Goal: Task Accomplishment & Management: Manage account settings

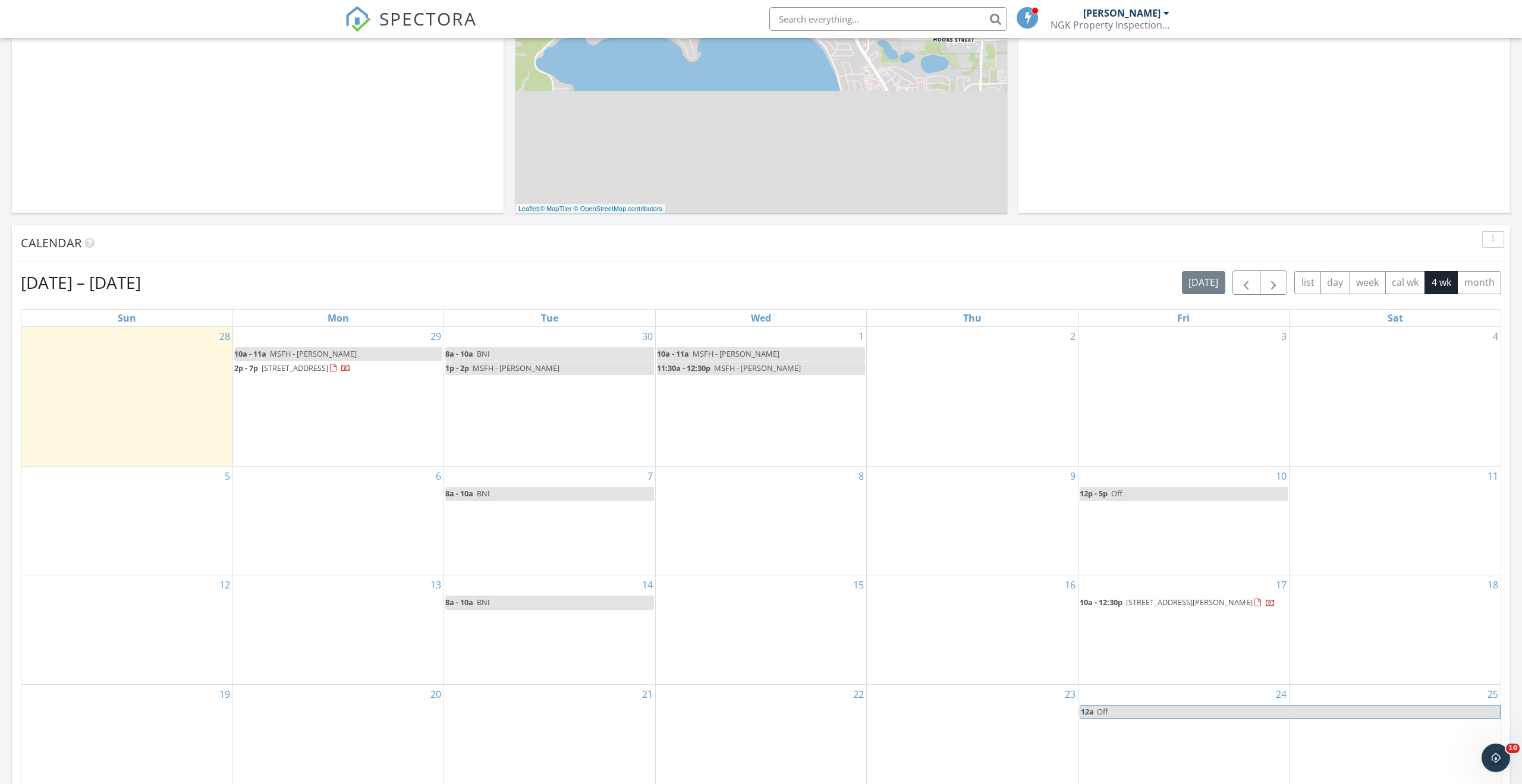
scroll to position [466, 0]
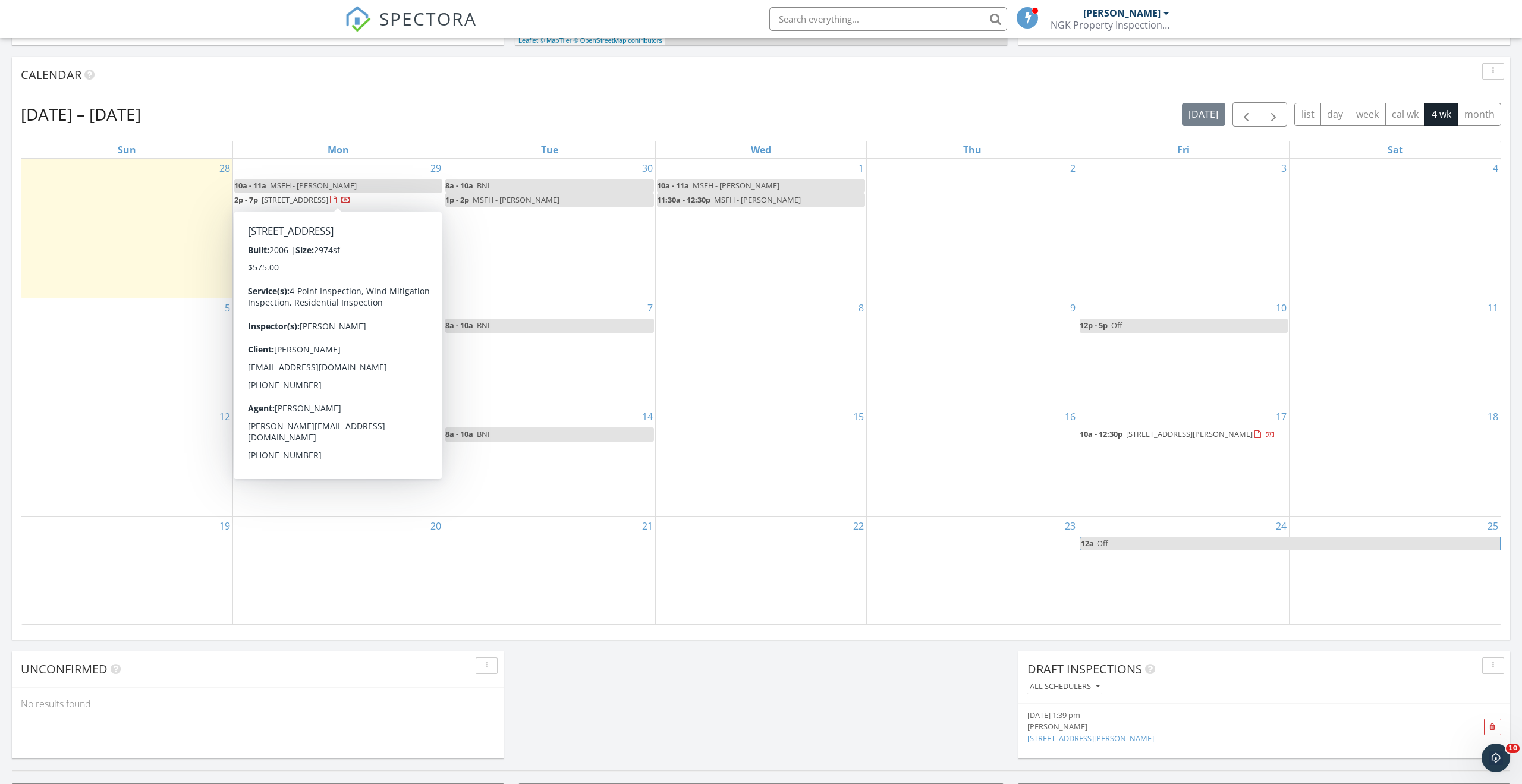
click at [328, 204] on span "104 Richmar Ave, Haines City 33844" at bounding box center [294, 199] width 66 height 10
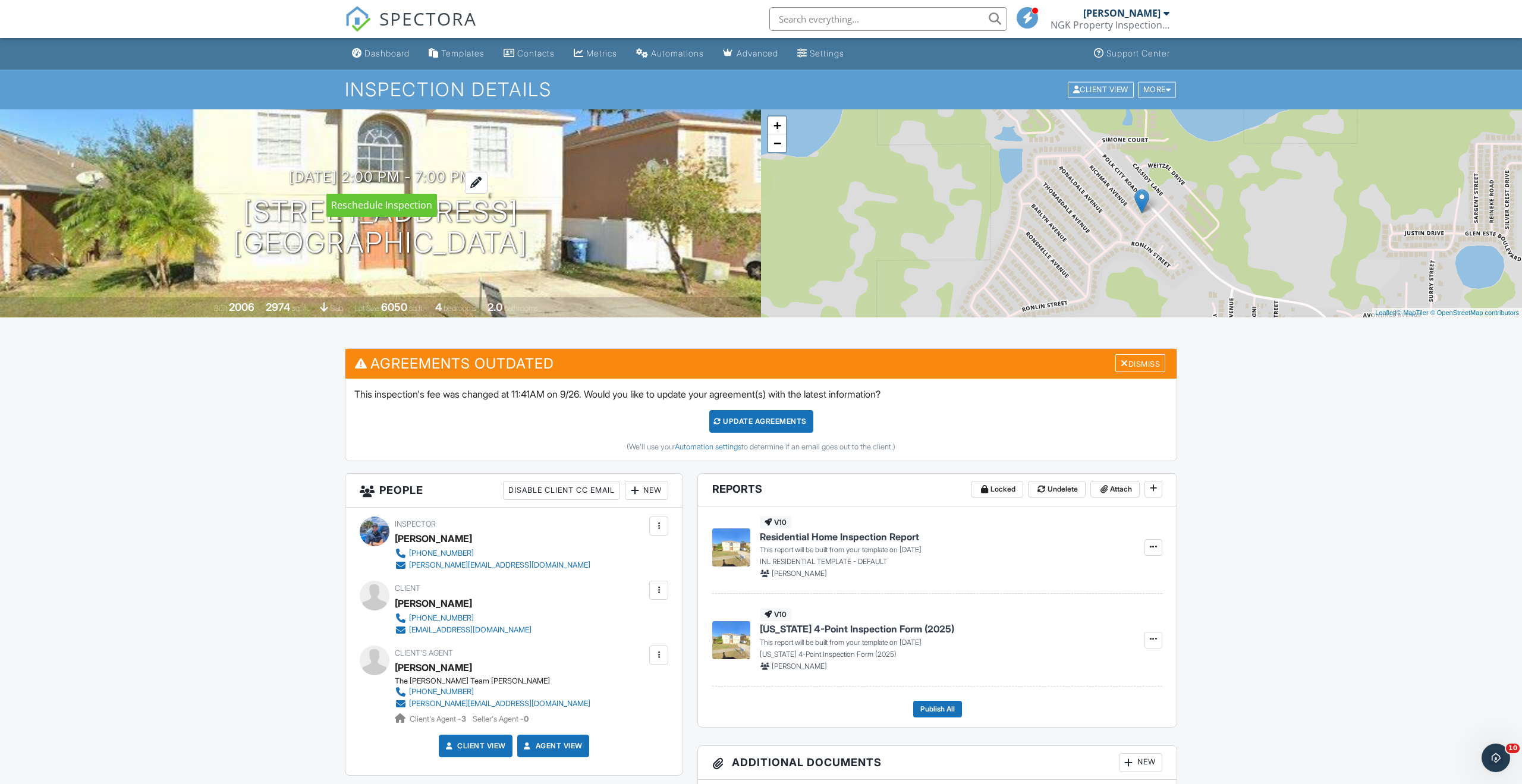
click at [488, 183] on div at bounding box center [476, 183] width 22 height 22
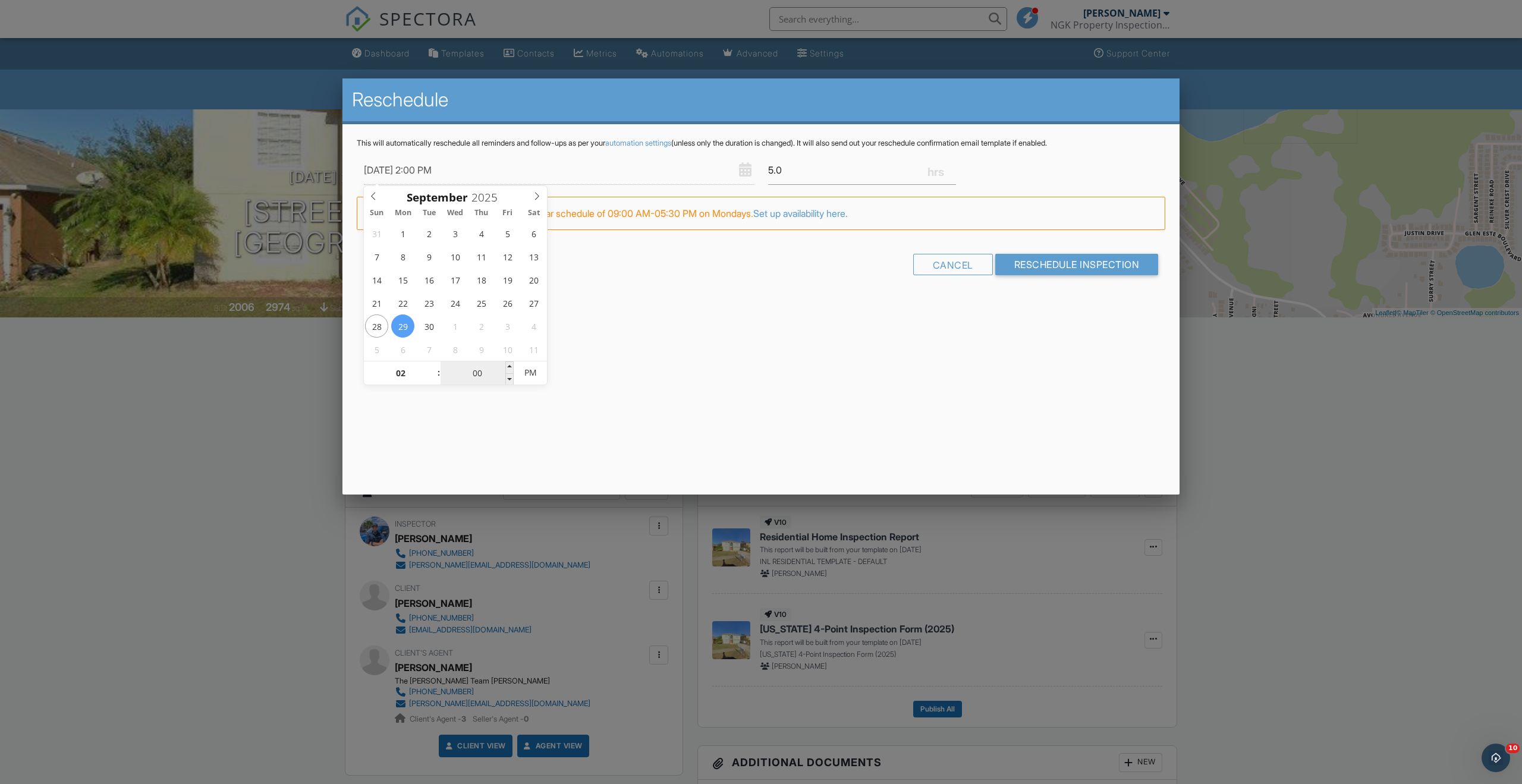
click at [477, 375] on input "00" at bounding box center [477, 373] width 73 height 24
type input "09/29/2025 2:03 PM"
type input "03"
type input "[DATE] 2:30 PM"
type input "30"
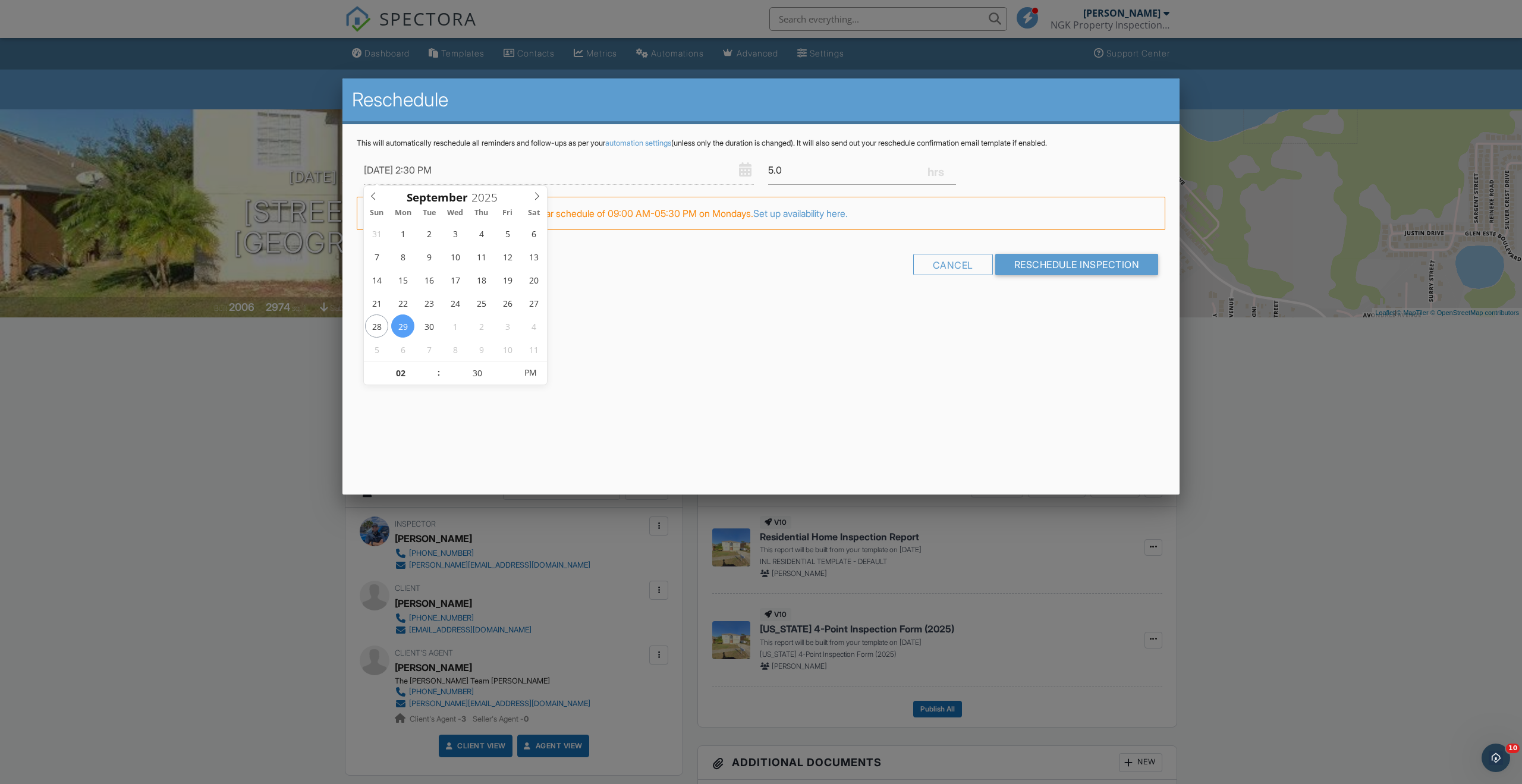
click at [684, 339] on div "Reschedule This will automatically reschedule all reminders and follow-ups as p…" at bounding box center [761, 286] width 837 height 416
click at [772, 167] on input "5.0" at bounding box center [862, 171] width 188 height 29
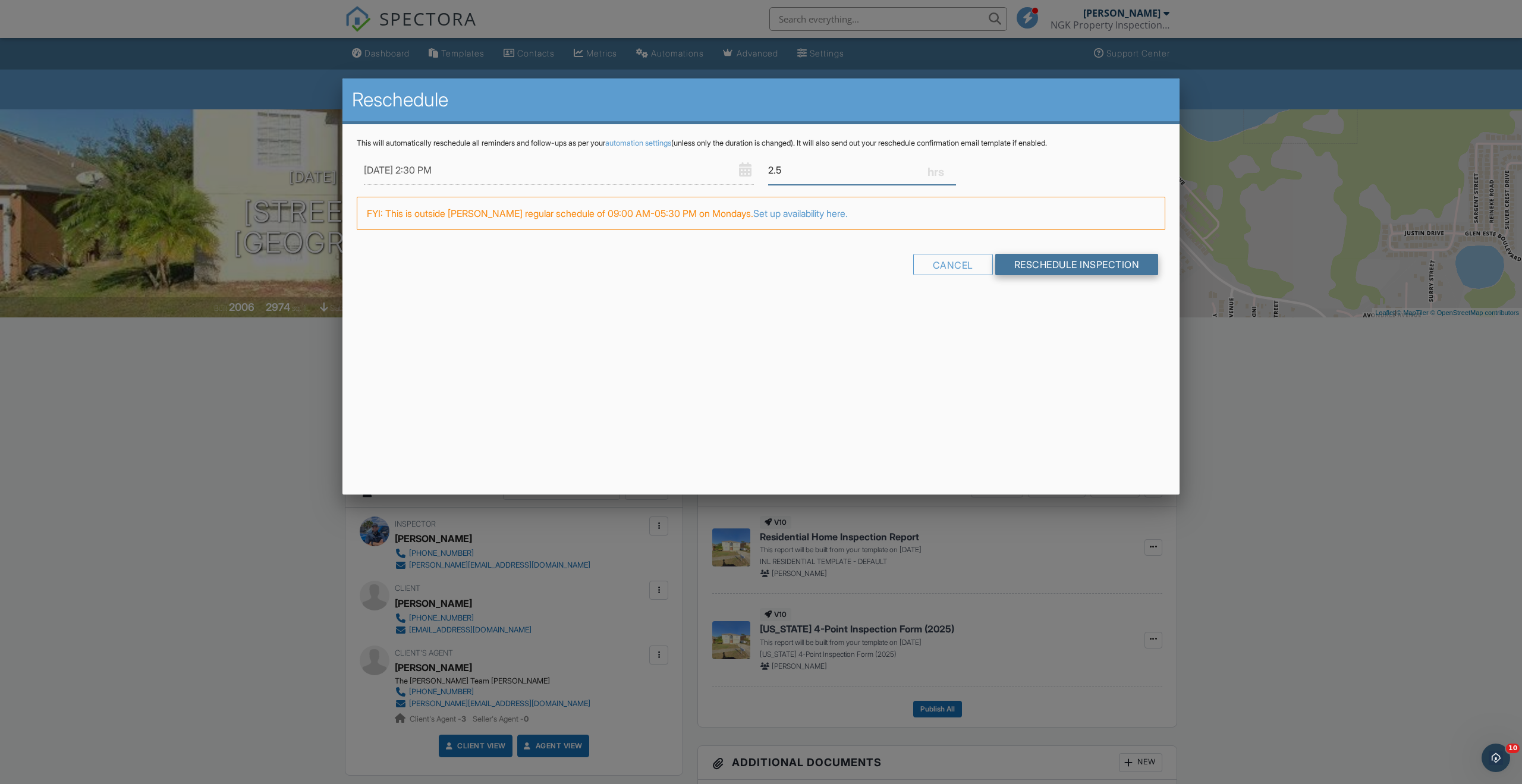
type input "2.5"
click at [1060, 264] on div "Cancel Reschedule Inspection" at bounding box center [761, 269] width 809 height 30
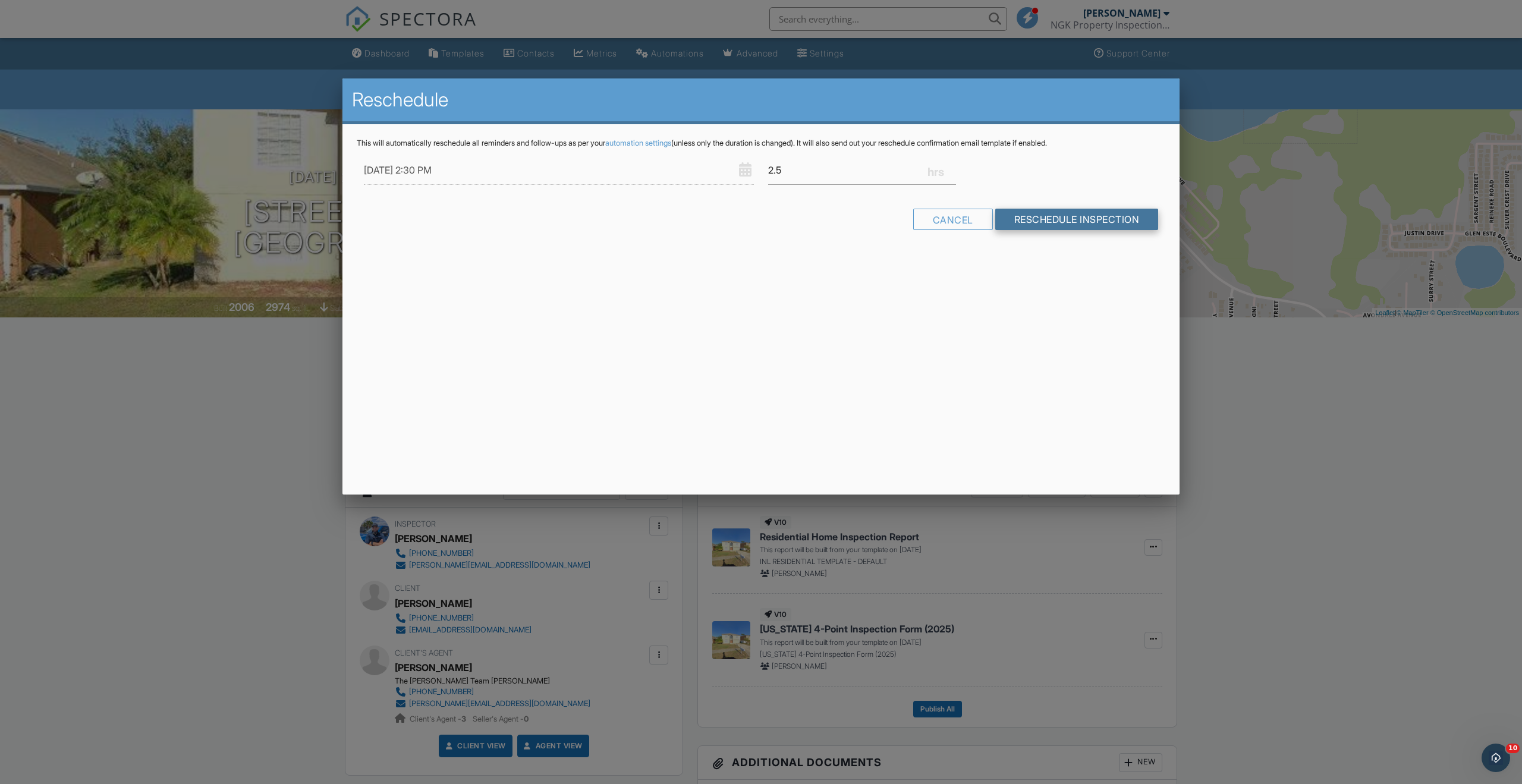
click at [1055, 221] on input "Reschedule Inspection" at bounding box center [1077, 219] width 164 height 22
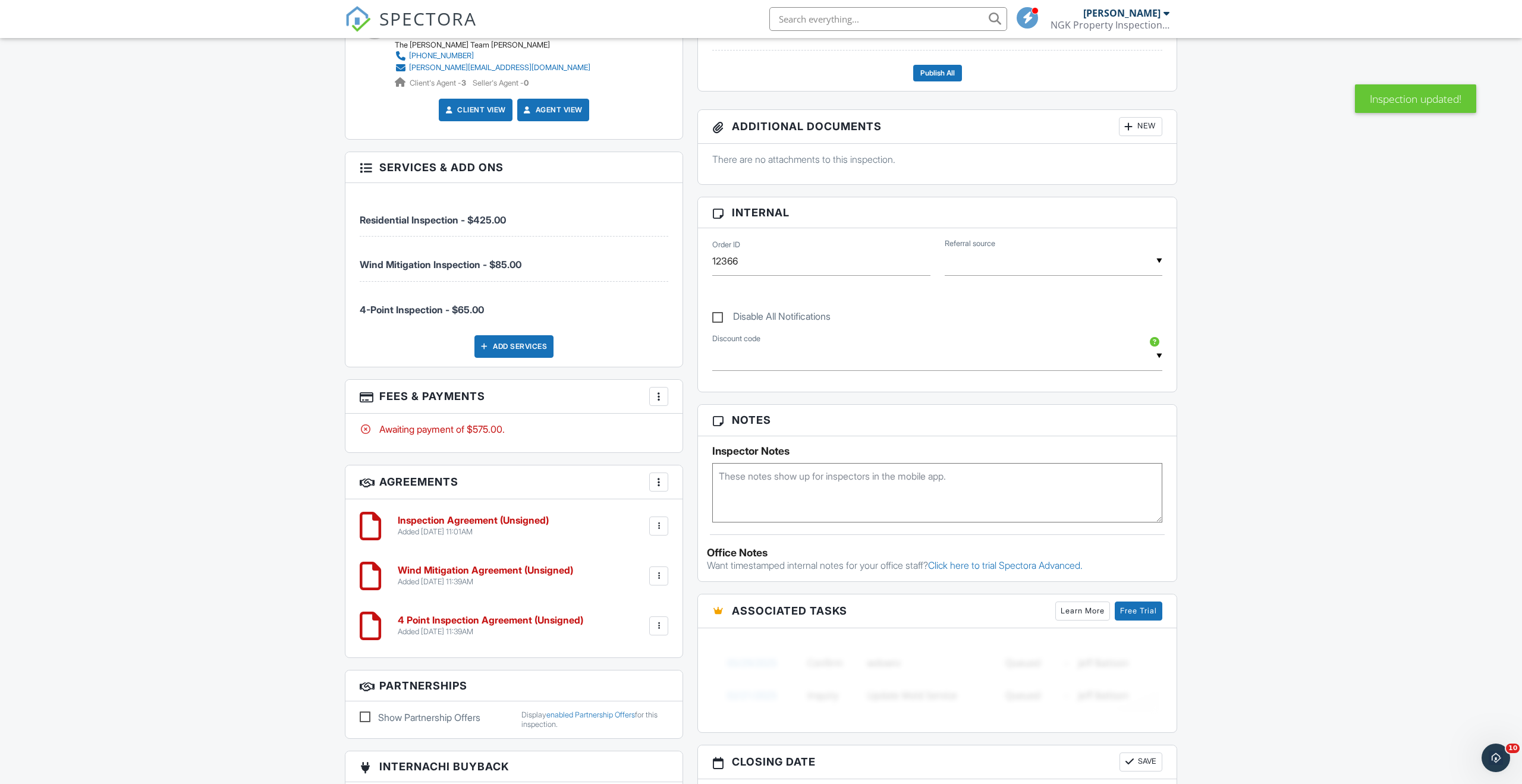
scroll to position [666, 0]
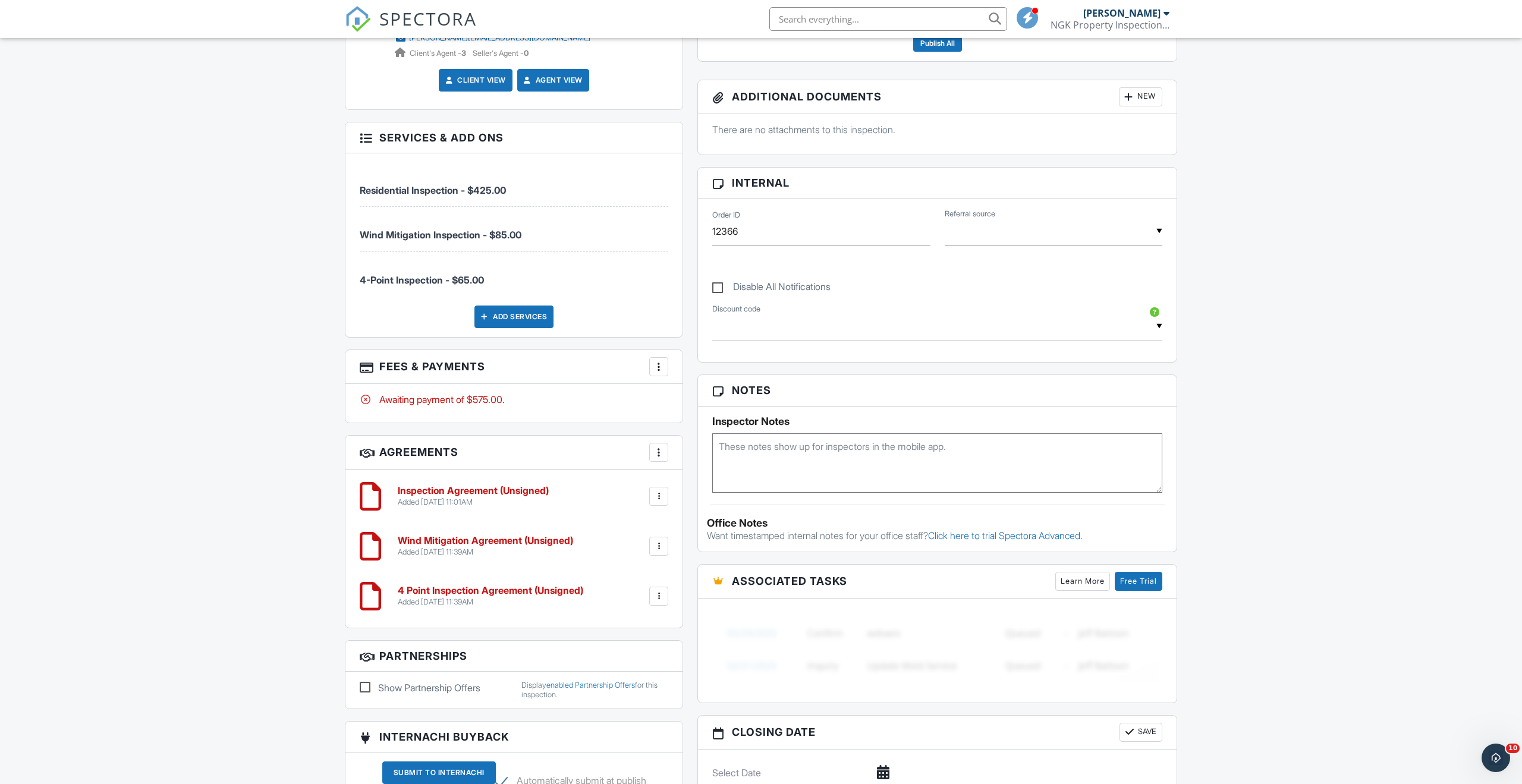
click at [655, 498] on div at bounding box center [658, 496] width 12 height 12
click at [642, 532] on li "Edit" at bounding box center [627, 529] width 68 height 29
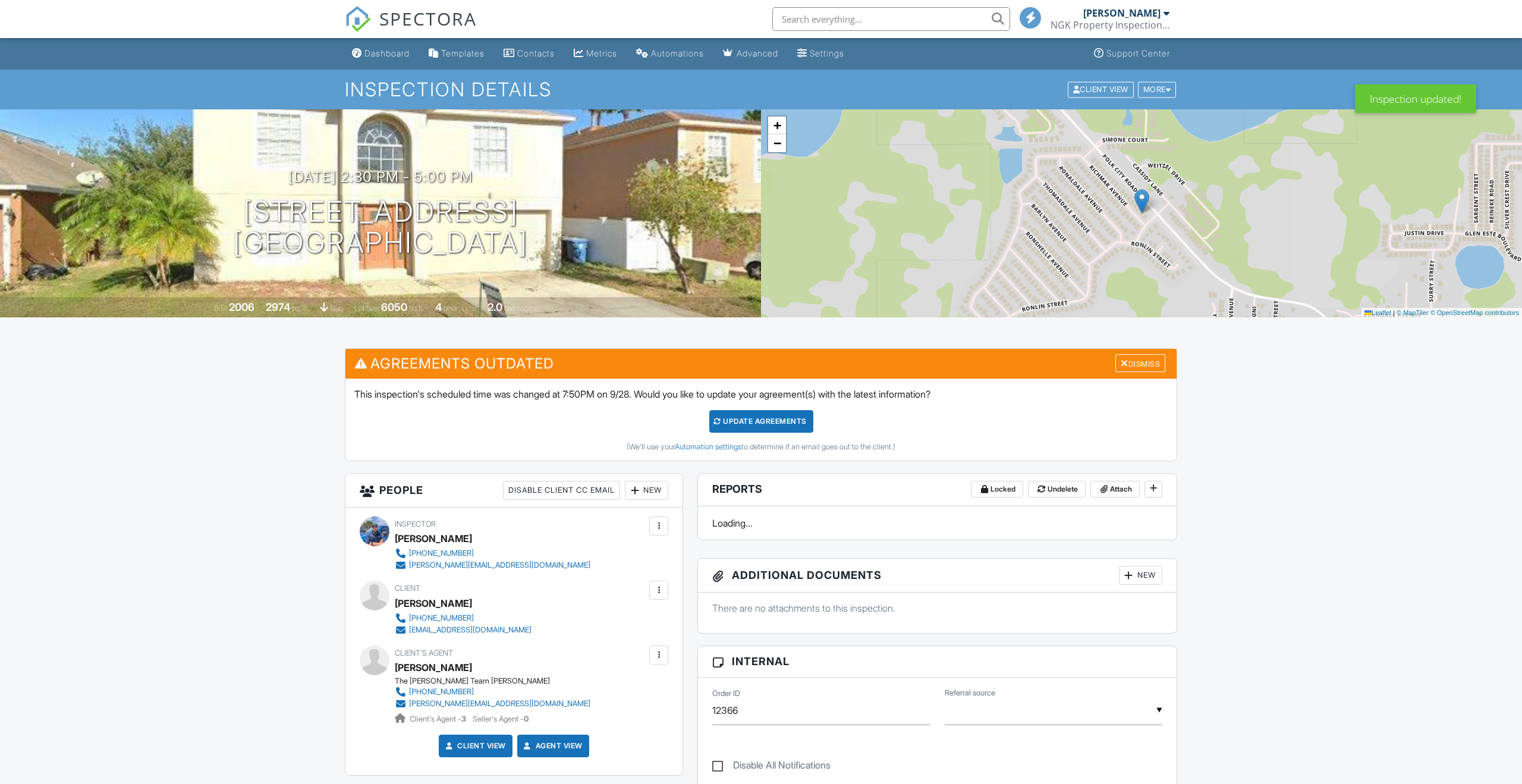
scroll to position [745, 0]
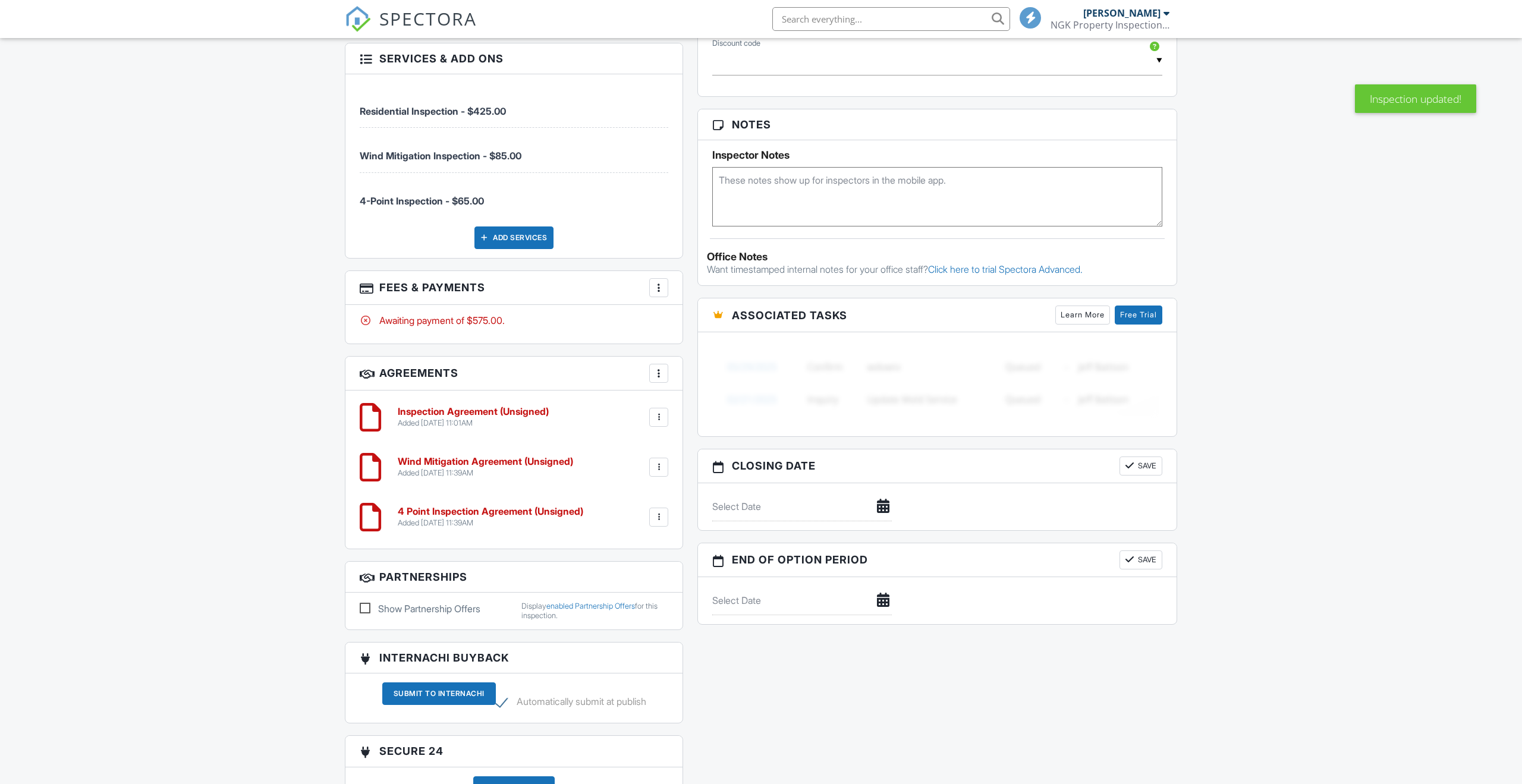
click at [658, 643] on h3 "InterNACHI BuyBack" at bounding box center [514, 658] width 337 height 31
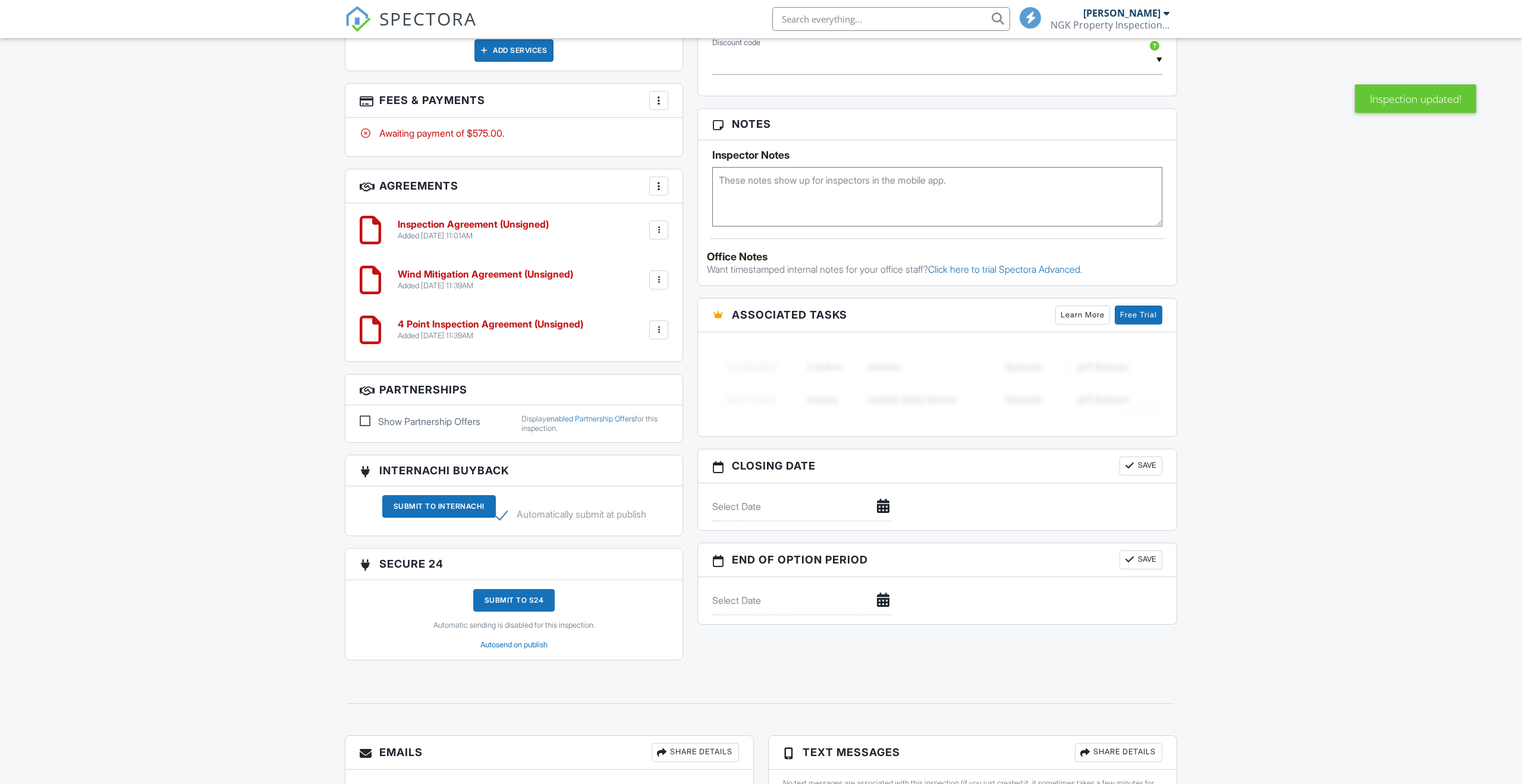
scroll to position [666, 0]
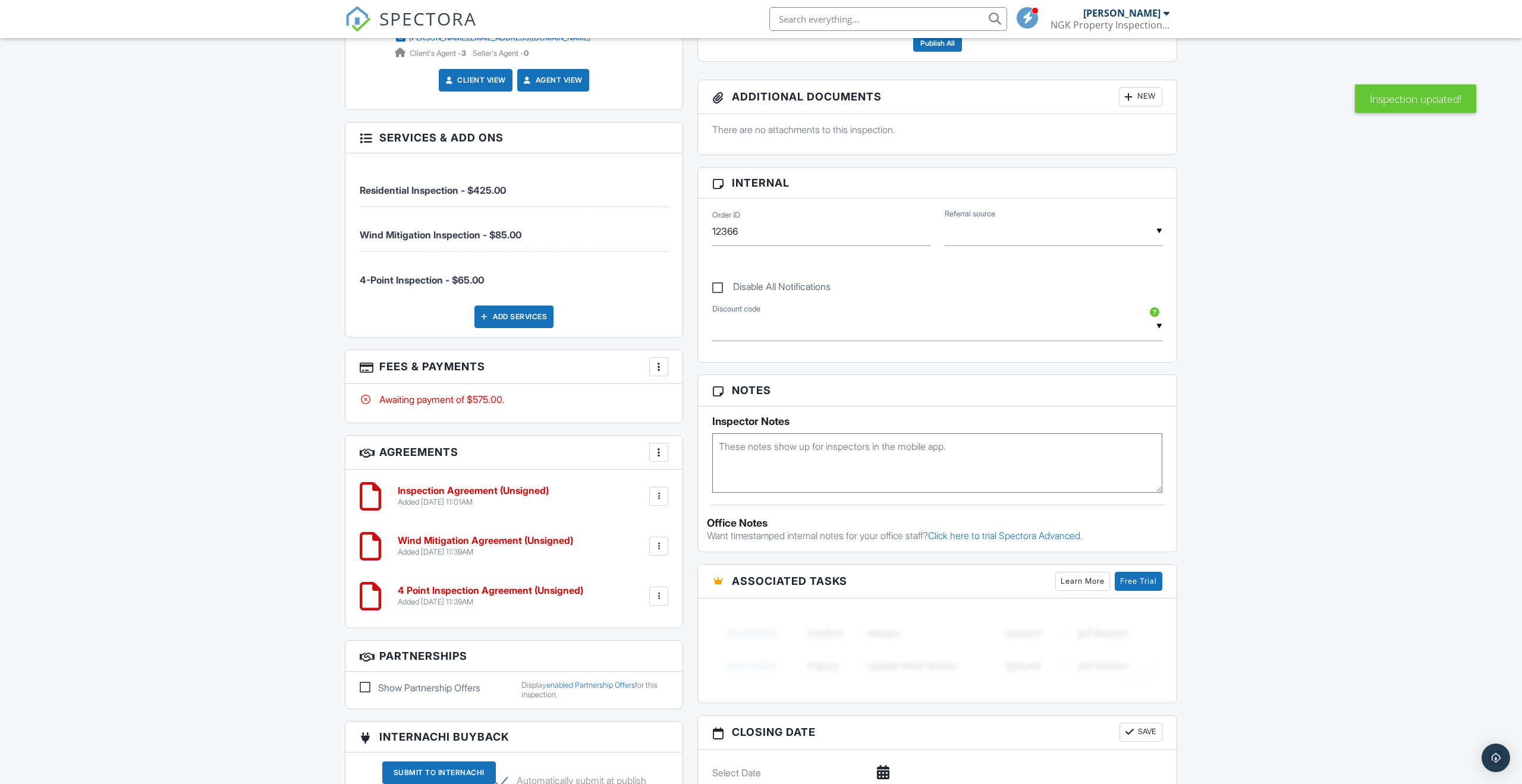
click at [662, 547] on div at bounding box center [658, 546] width 12 height 12
click at [630, 583] on li "Edit" at bounding box center [627, 579] width 68 height 29
click at [656, 594] on div at bounding box center [658, 596] width 12 height 12
click at [643, 628] on li "Edit" at bounding box center [627, 629] width 68 height 29
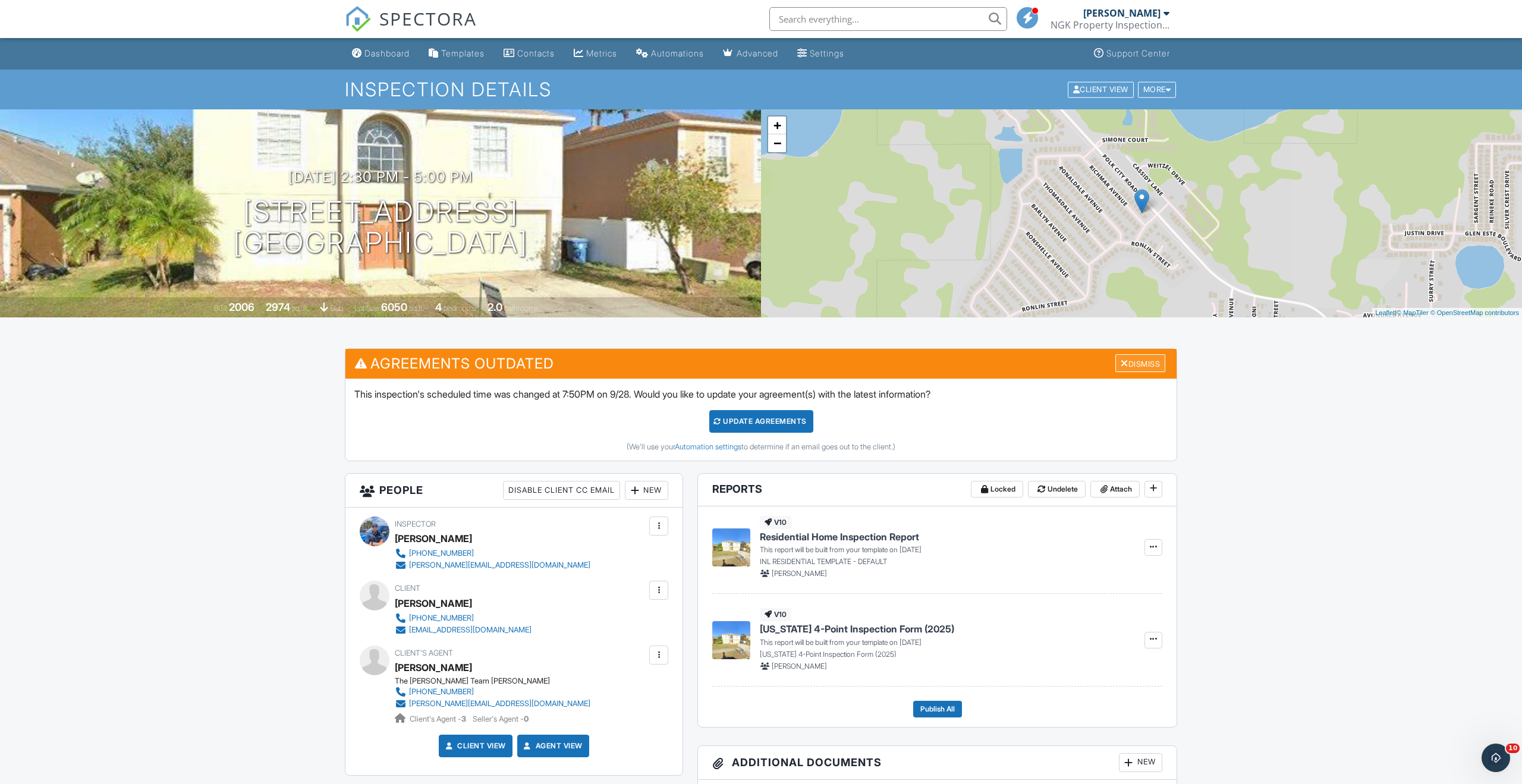
click at [1134, 366] on div "Dismiss" at bounding box center [1139, 364] width 50 height 18
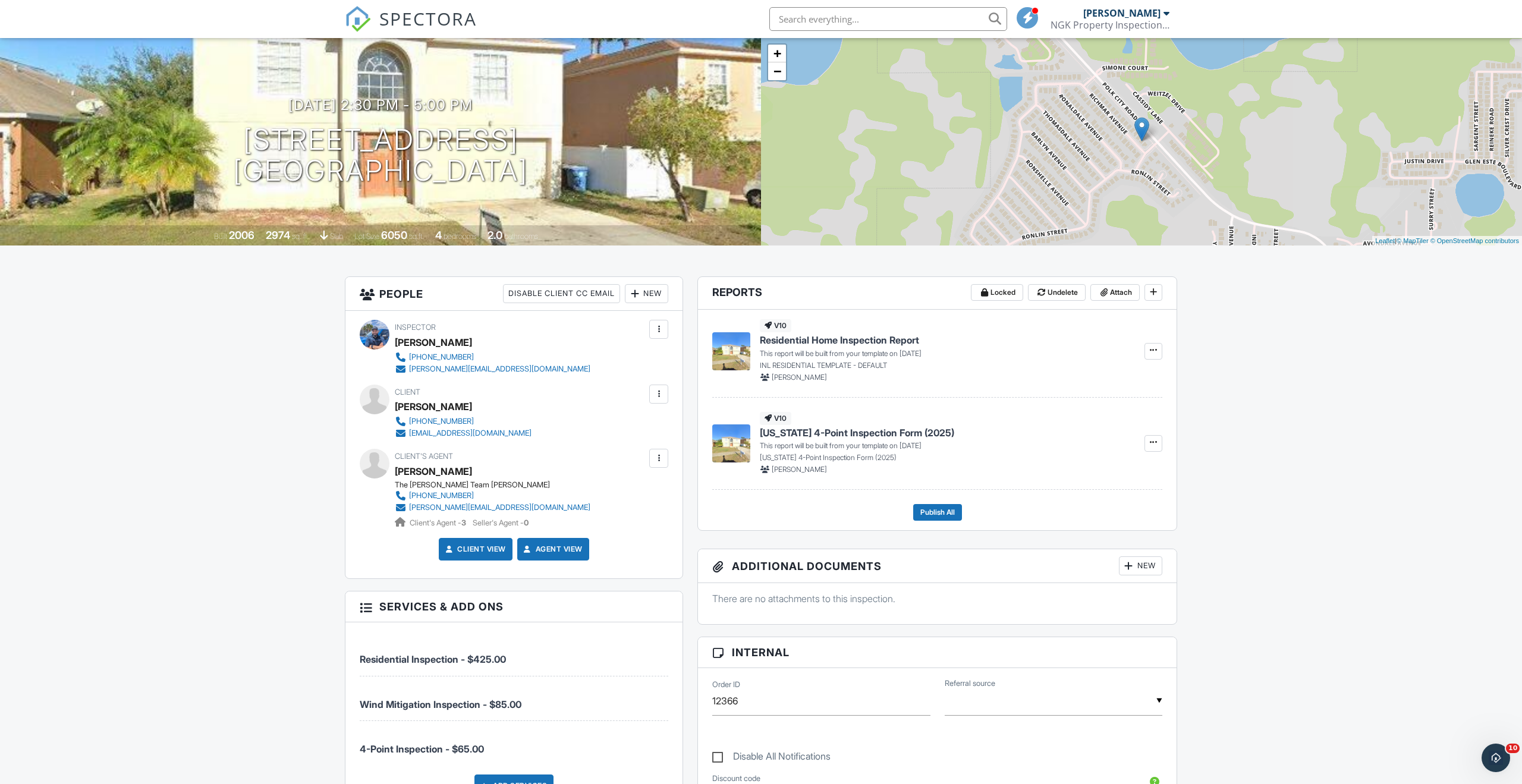
scroll to position [71, 0]
